Goal: Information Seeking & Learning: Learn about a topic

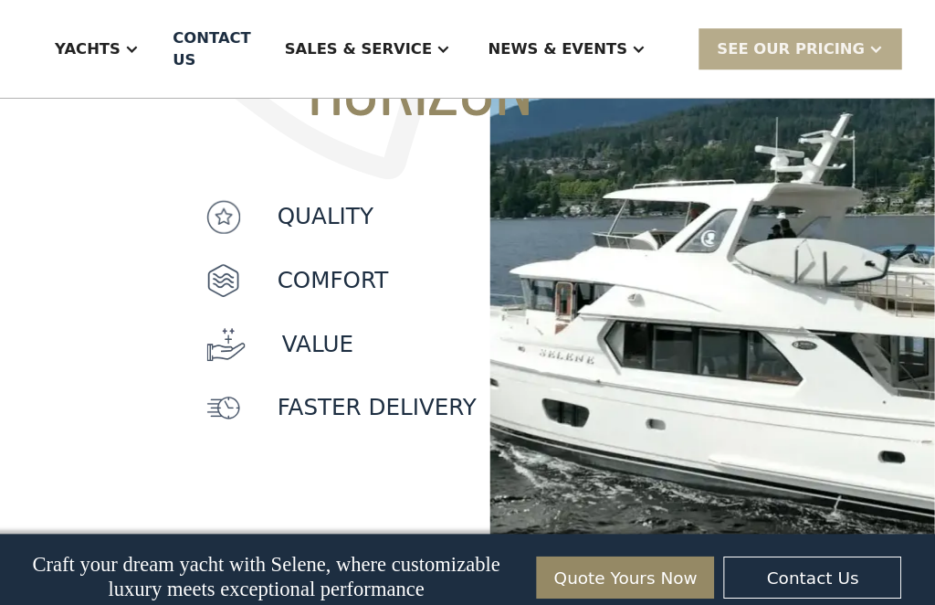
scroll to position [1979, 0]
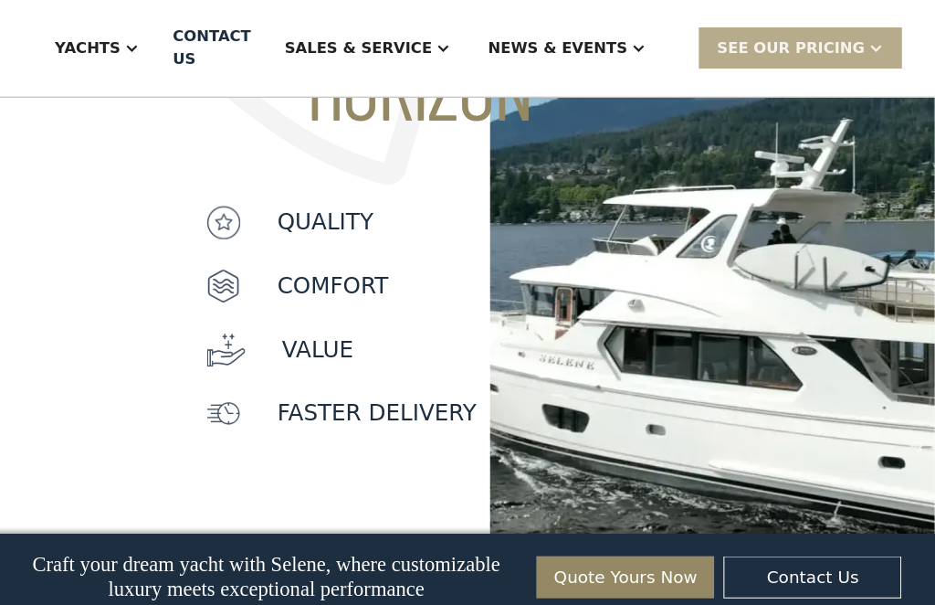
click at [715, 315] on img at bounding box center [718, 171] width 434 height 745
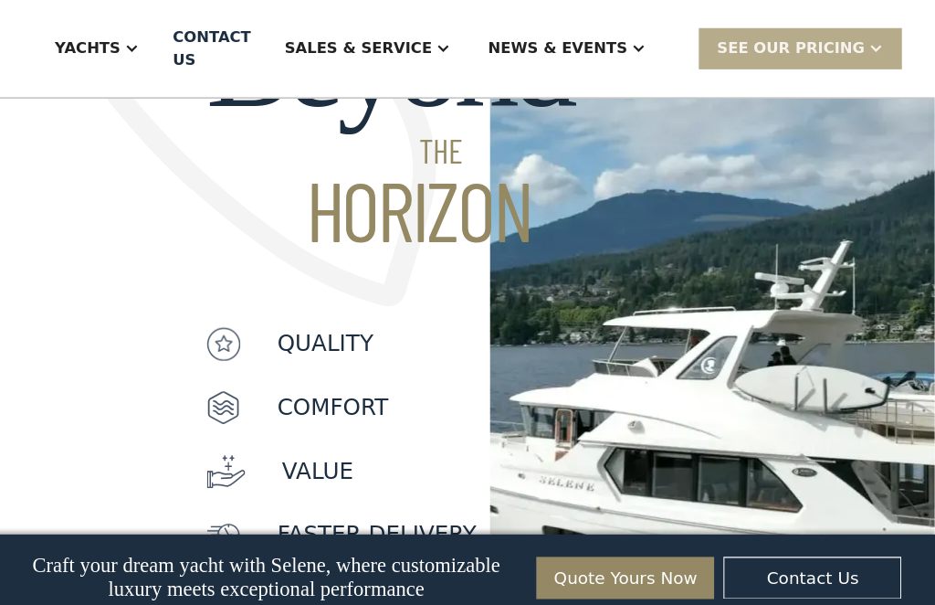
scroll to position [1860, 0]
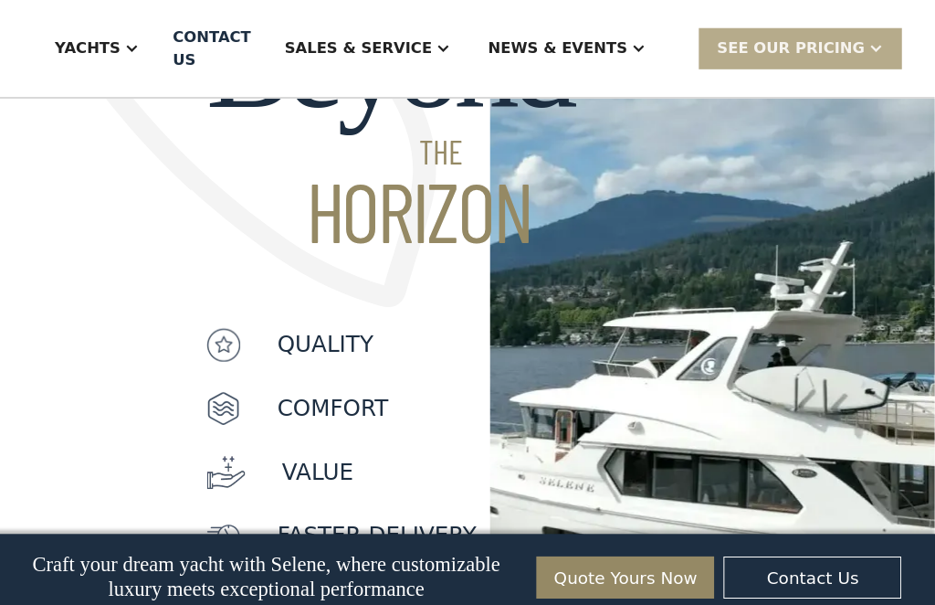
click at [153, 38] on div "Yachts" at bounding box center [117, 47] width 119 height 73
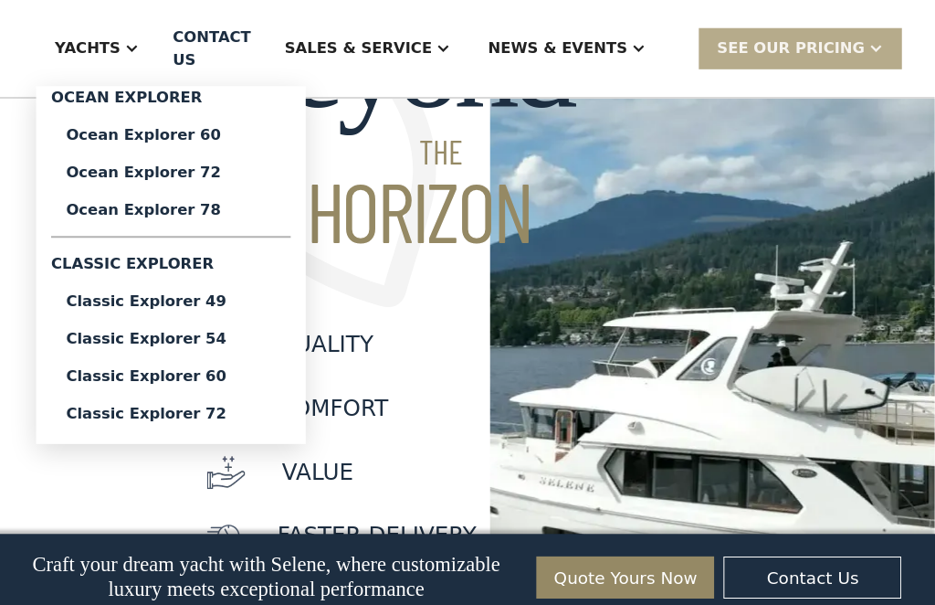
click at [235, 196] on link "Ocean Explorer 78" at bounding box center [190, 204] width 234 height 37
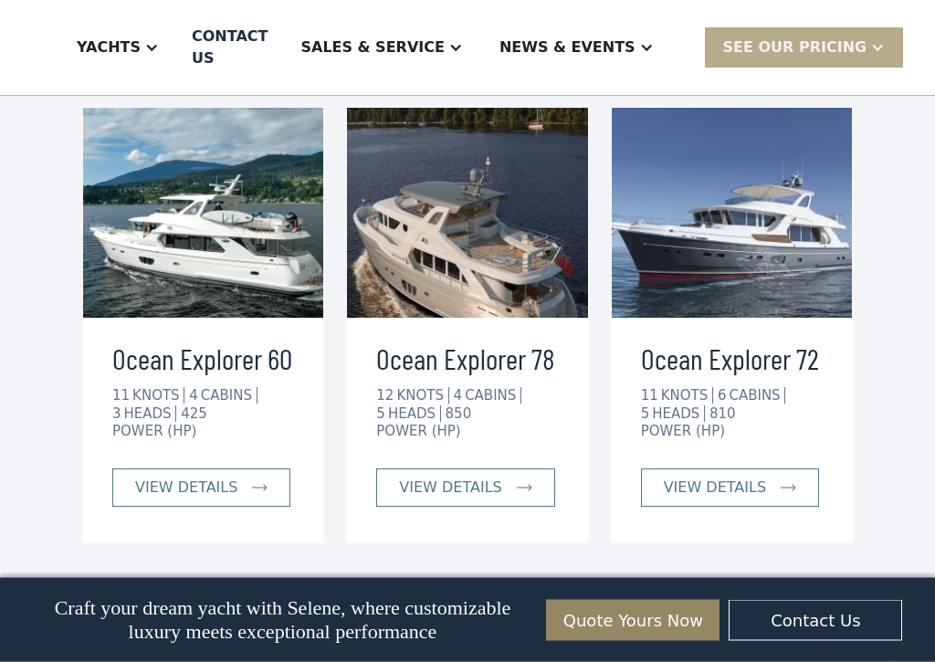
scroll to position [3394, 0]
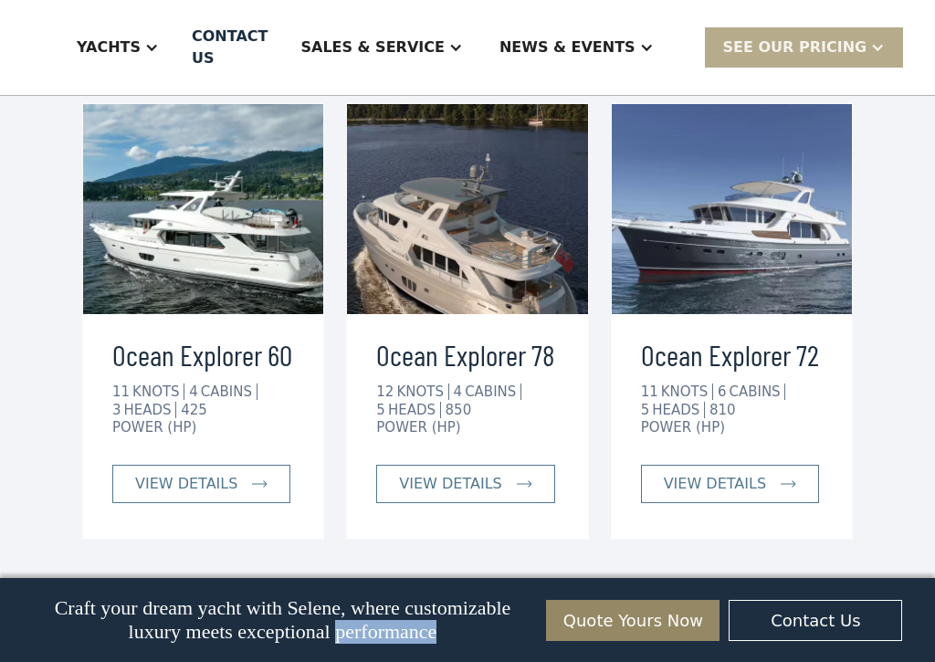
click at [269, 465] on link "view details" at bounding box center [201, 484] width 178 height 38
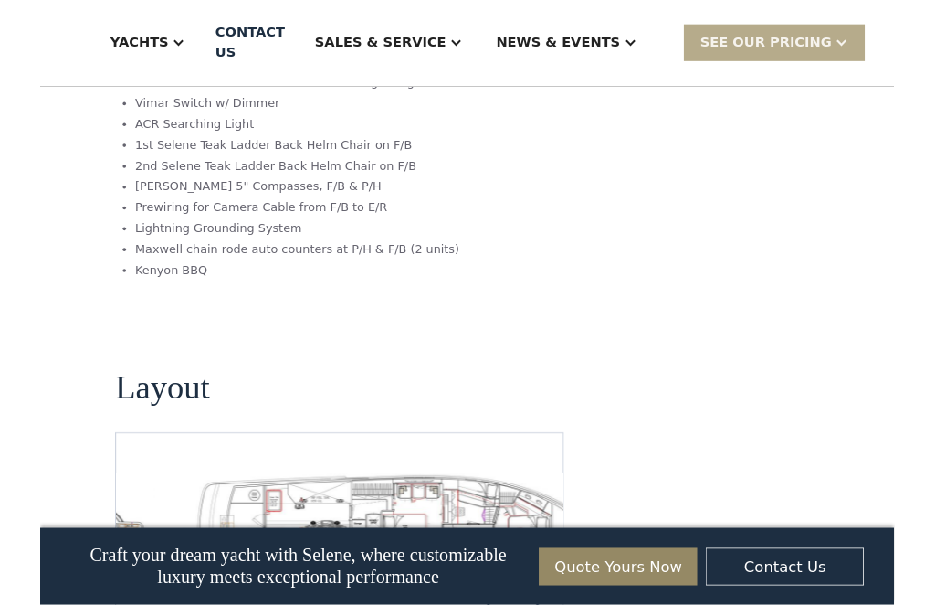
scroll to position [4037, 0]
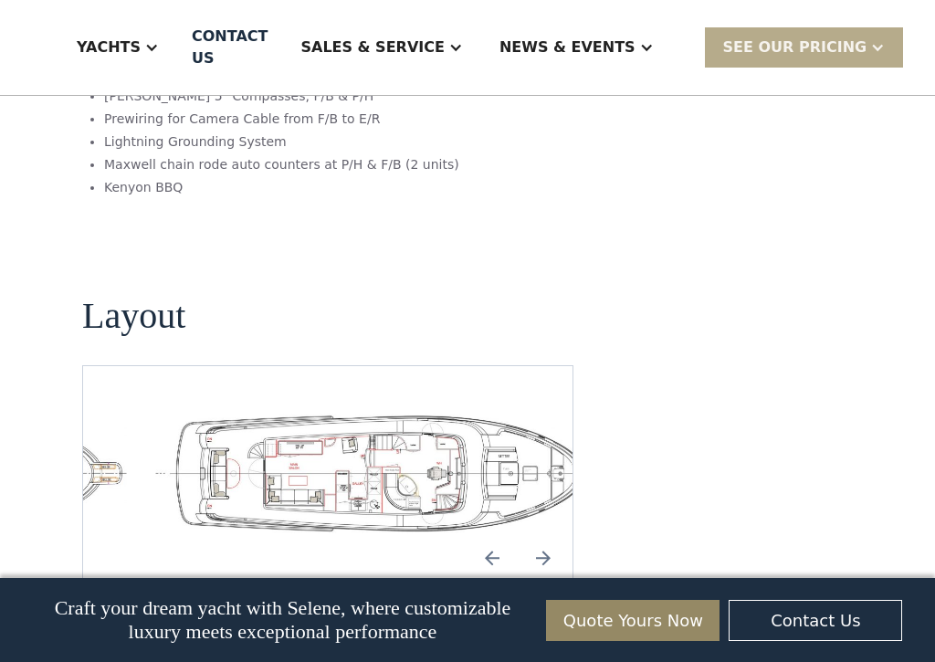
click at [500, 536] on img "Previous slide" at bounding box center [492, 558] width 44 height 44
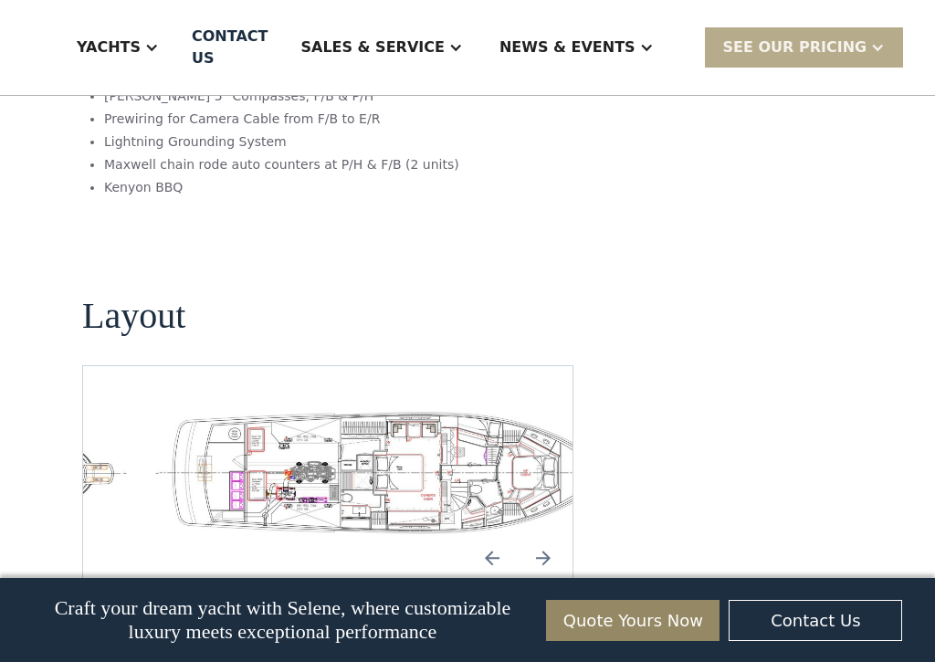
click at [495, 536] on img "Previous slide" at bounding box center [492, 558] width 44 height 44
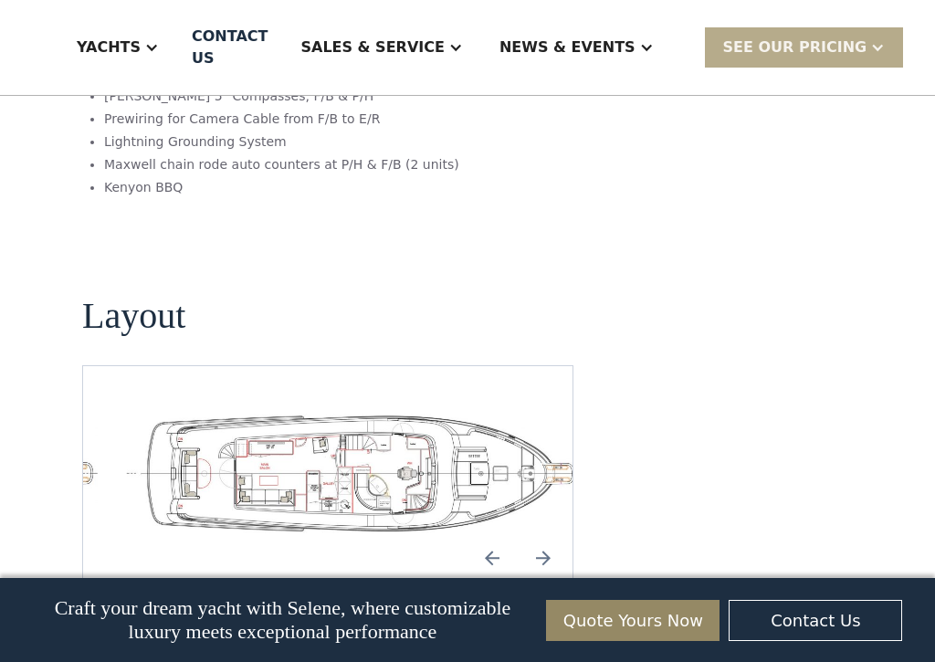
click at [495, 536] on img "Previous slide" at bounding box center [492, 558] width 44 height 44
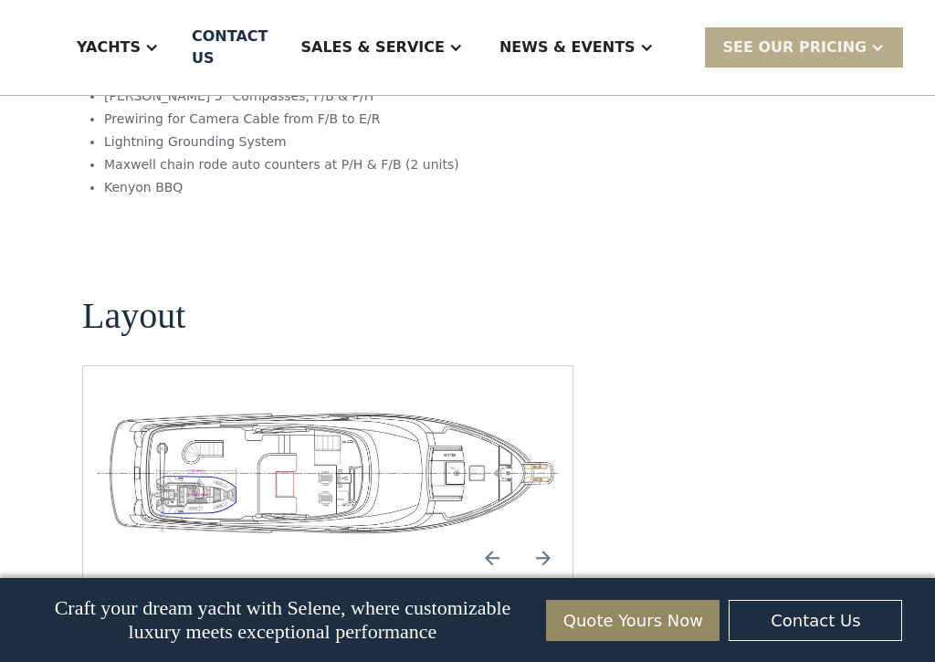
click at [553, 536] on img "Next slide" at bounding box center [543, 558] width 44 height 44
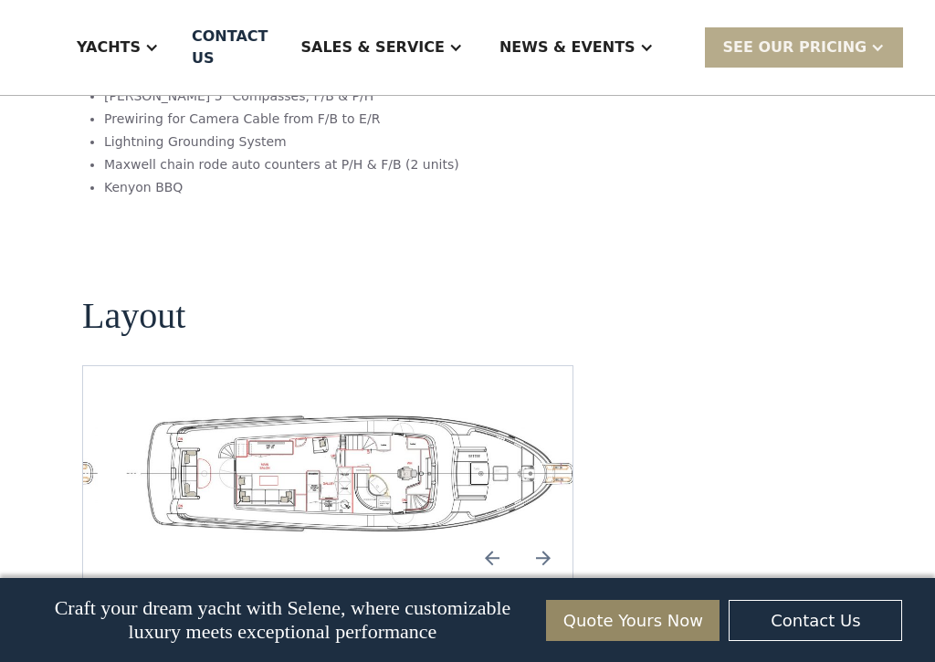
click at [555, 536] on img "Next slide" at bounding box center [543, 558] width 44 height 44
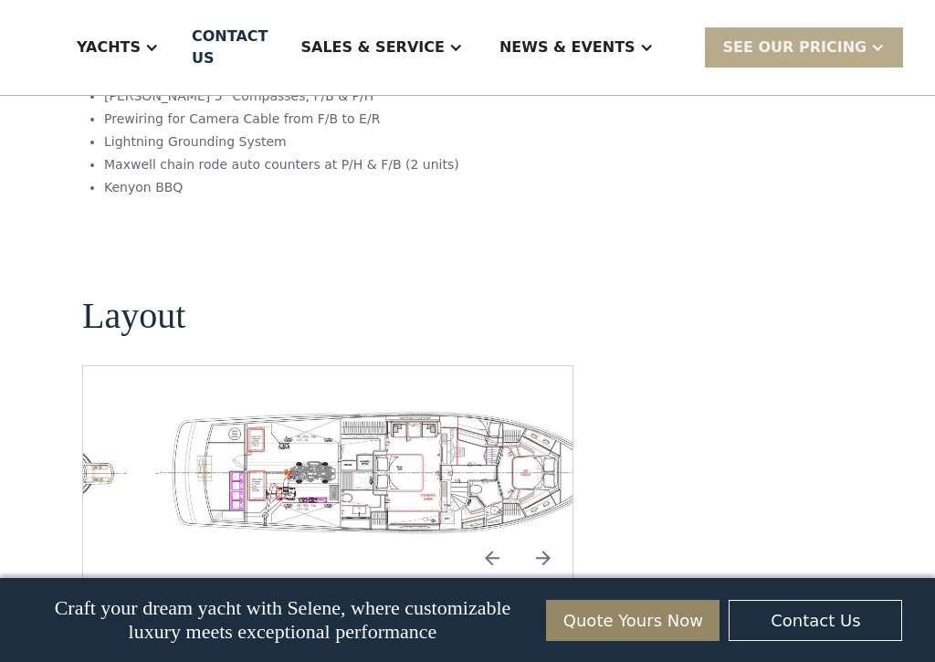
click at [560, 536] on img "Next slide" at bounding box center [543, 558] width 44 height 44
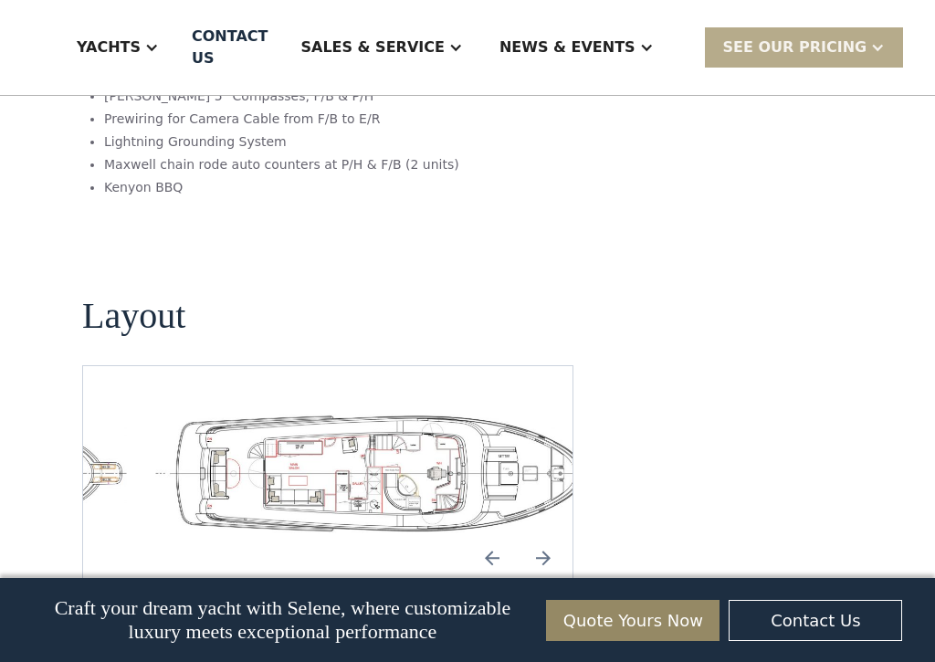
click at [553, 536] on img "Next slide" at bounding box center [543, 558] width 44 height 44
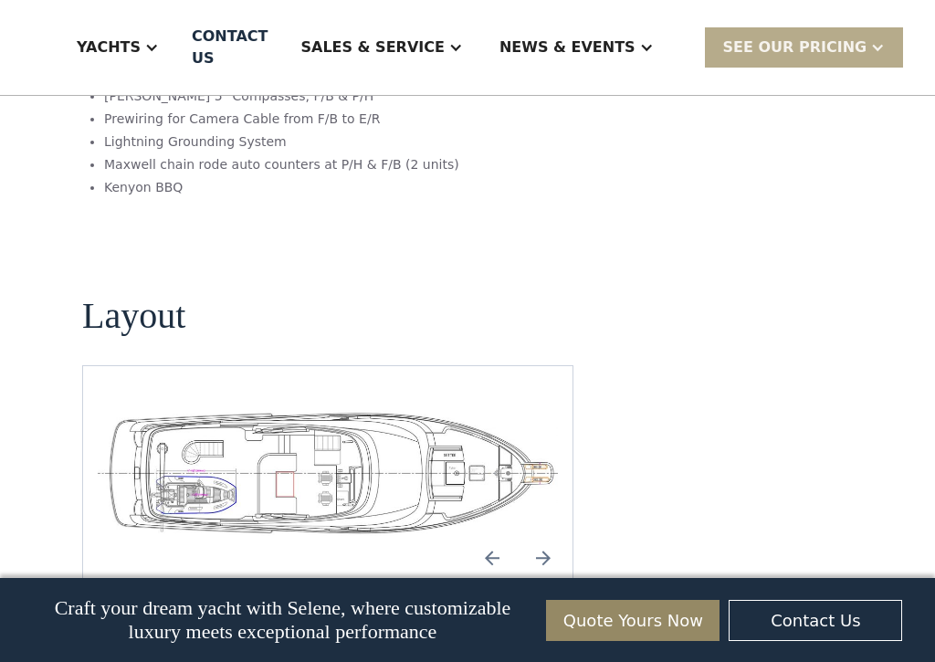
click at [443, 410] on img "open lightbox" at bounding box center [328, 473] width 460 height 127
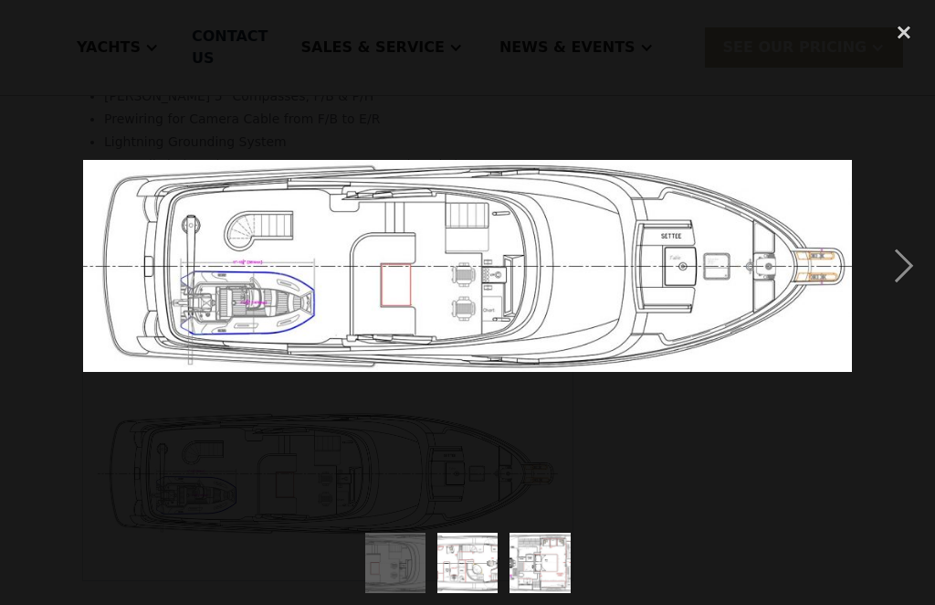
scroll to position [0, 0]
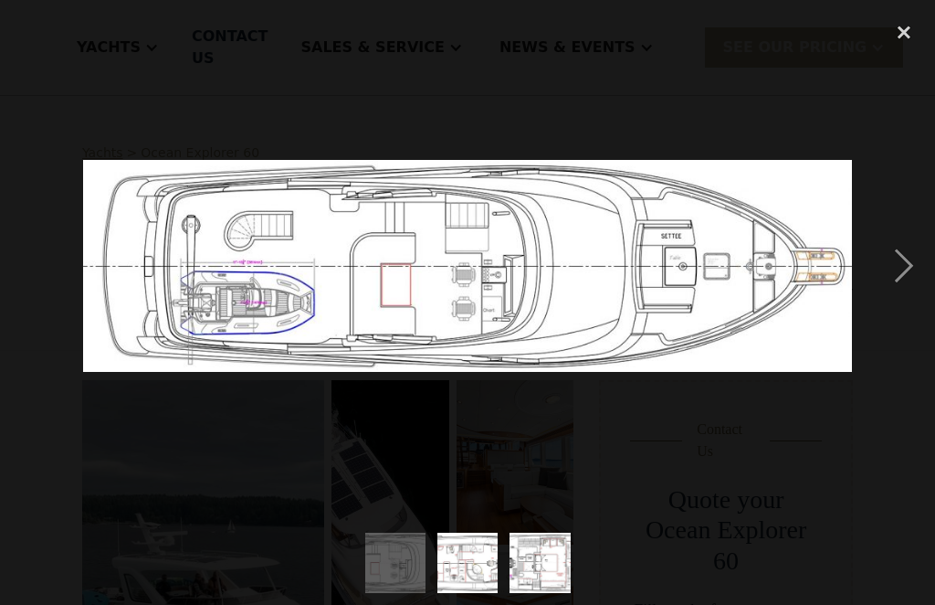
click at [908, 266] on div "next image" at bounding box center [904, 266] width 62 height 508
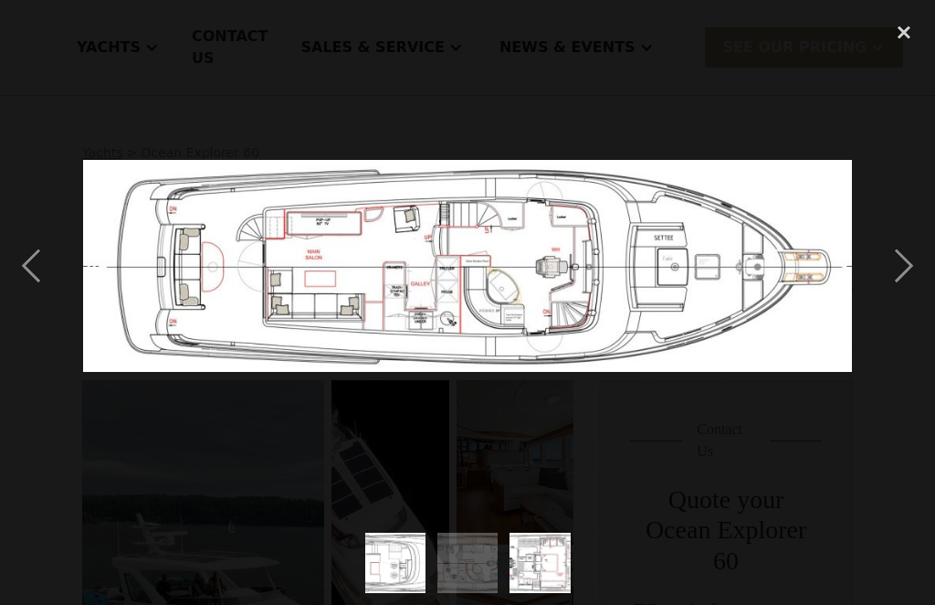
click at [562, 555] on img "show item 3 of 3" at bounding box center [539, 562] width 219 height 60
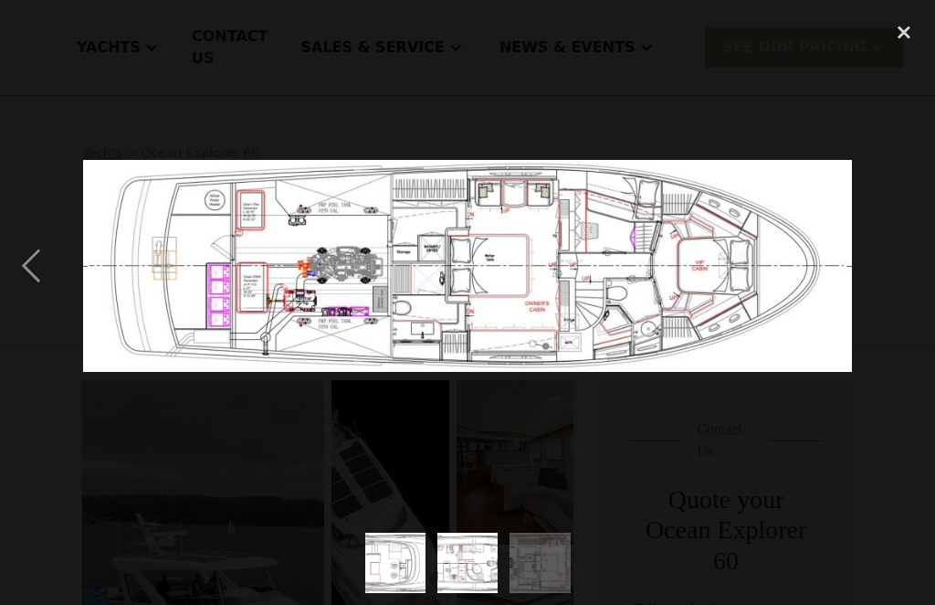
click at [299, 235] on img at bounding box center [468, 266] width 770 height 212
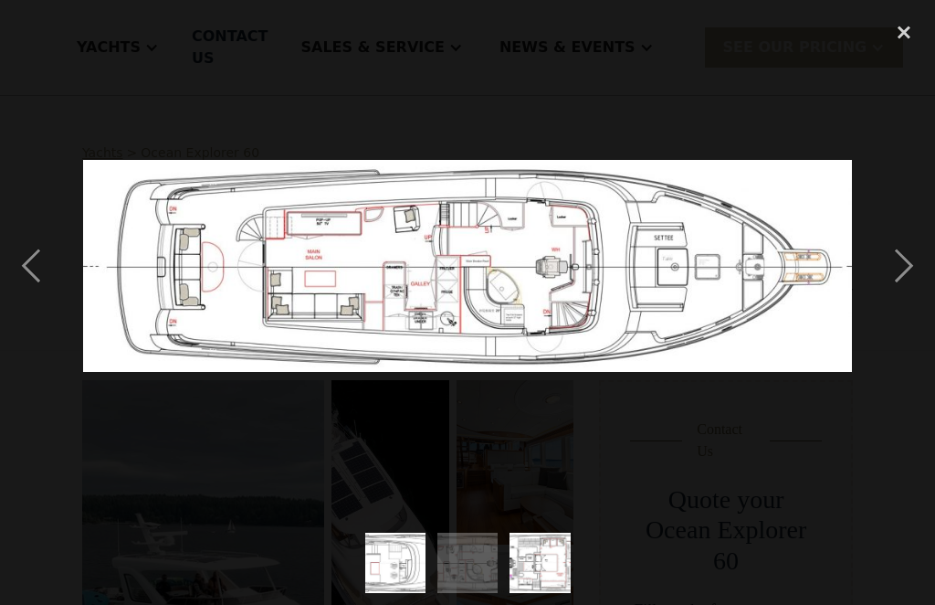
click at [910, 27] on div "close lightbox" at bounding box center [904, 32] width 62 height 40
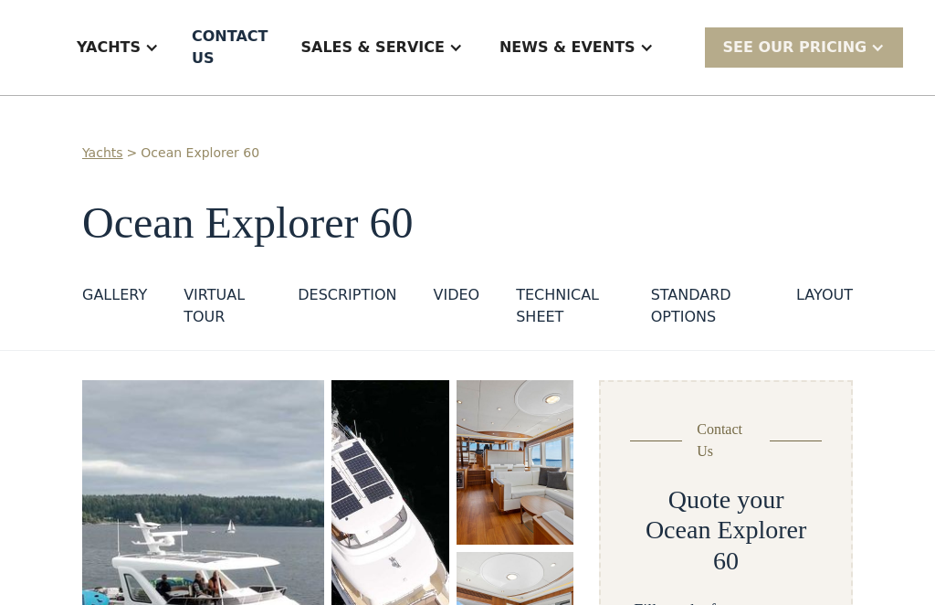
scroll to position [4142, 0]
